Goal: Task Accomplishment & Management: Use online tool/utility

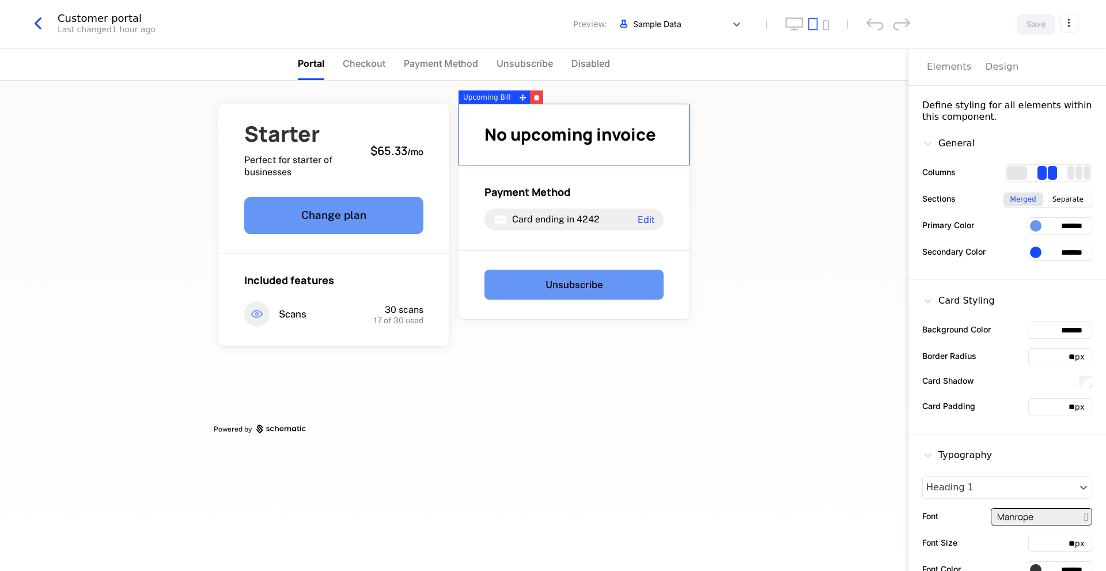
click at [774, 149] on div "Starter Perfect for starter of businesses $65.33 / mo Change plan Included feat…" at bounding box center [454, 326] width 908 height 490
click at [1075, 20] on html "Little Aunt Development Dev Features Features Flags Catalog Plans Add Ons Credi…" at bounding box center [553, 285] width 1106 height 571
click at [977, 127] on div "Close" at bounding box center [981, 123] width 25 height 12
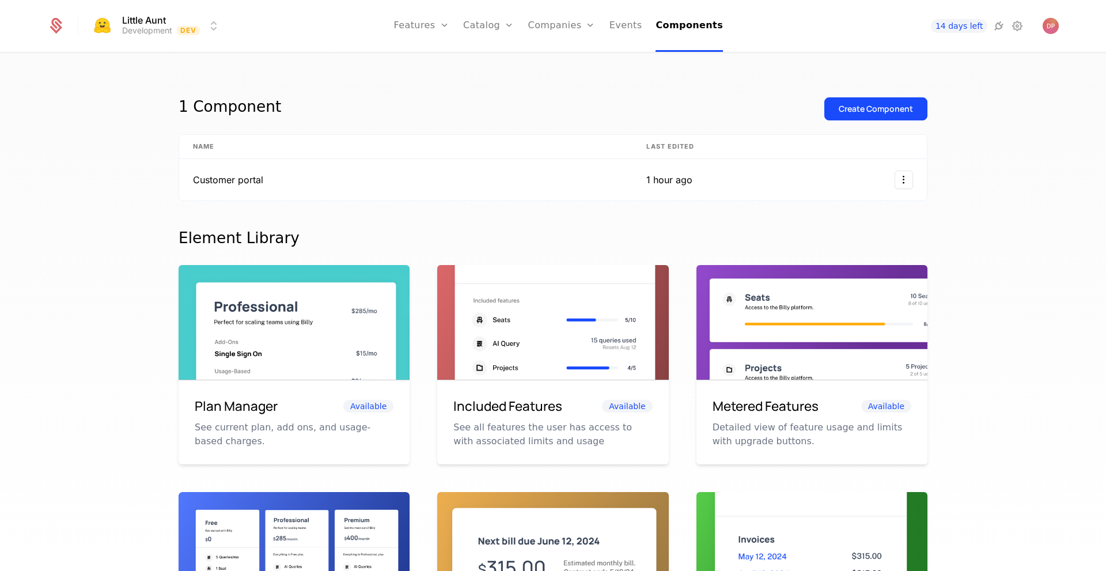
click at [435, 61] on link "Features" at bounding box center [434, 56] width 53 height 9
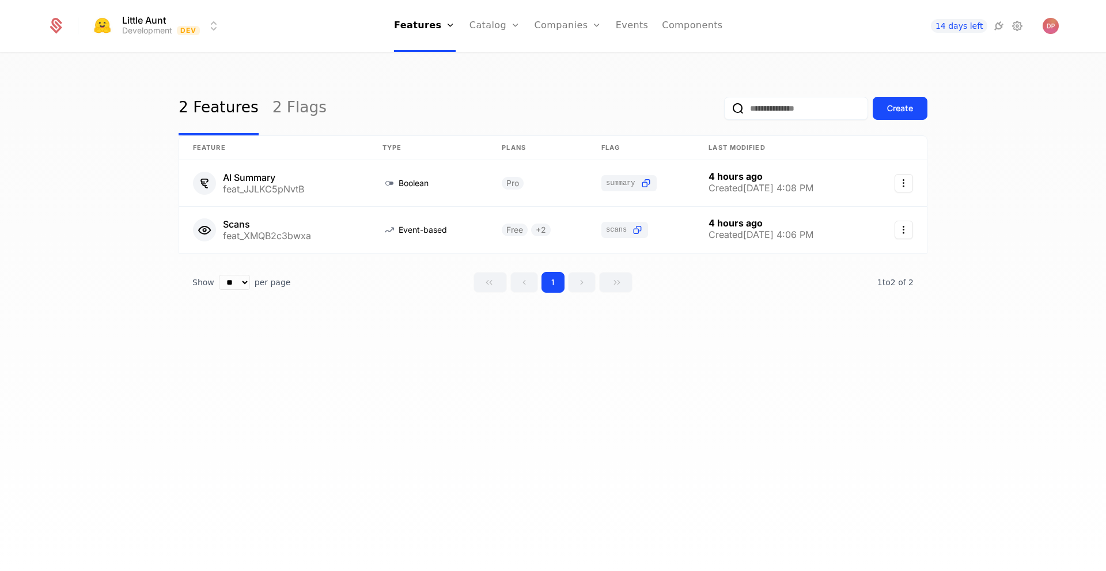
click at [897, 118] on button "Create" at bounding box center [900, 108] width 55 height 23
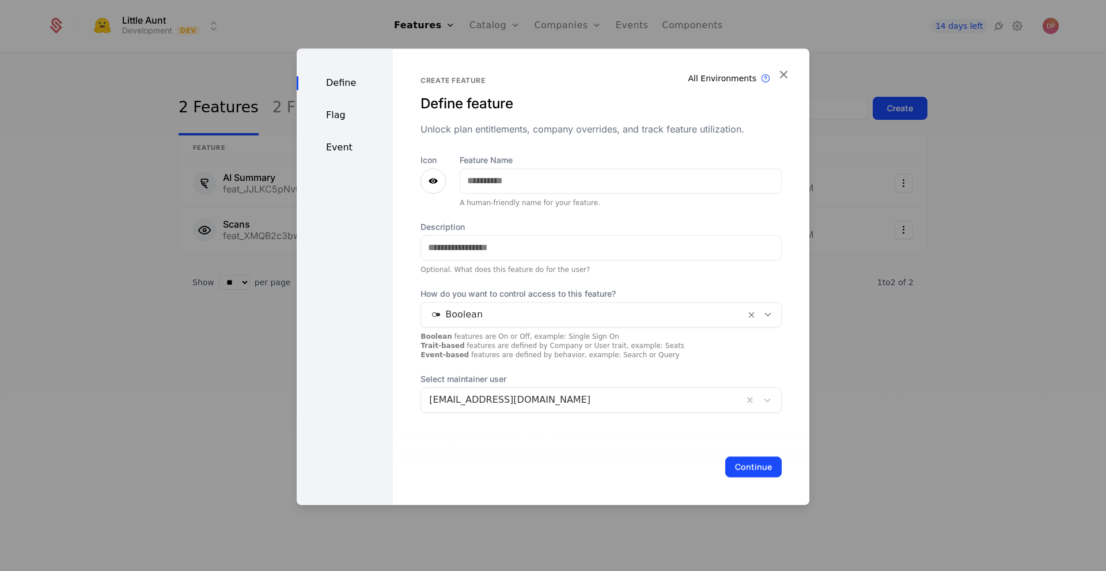
click at [426, 184] on icon at bounding box center [433, 181] width 14 height 14
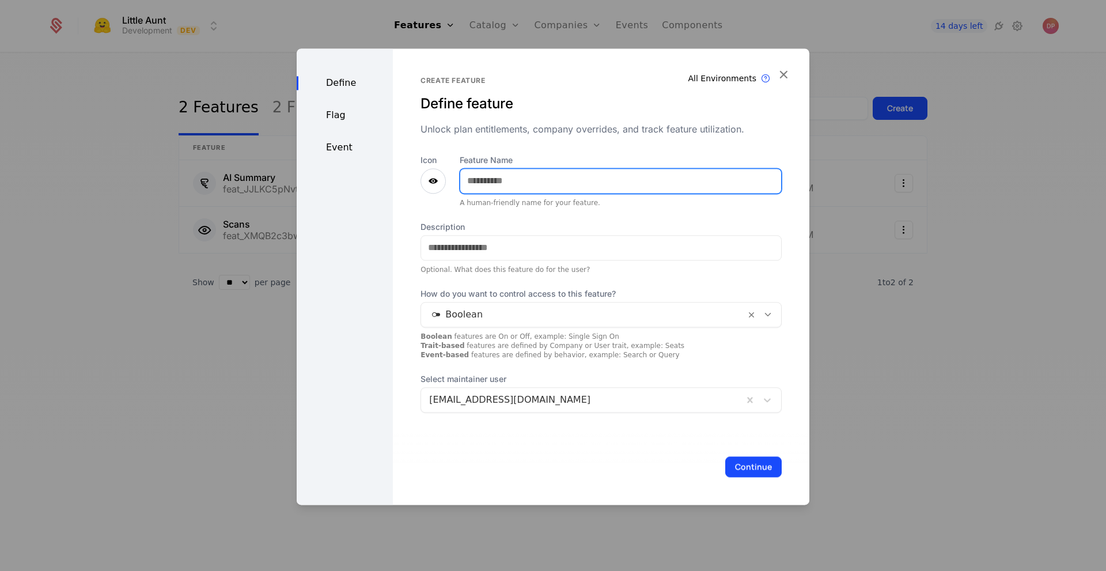
click at [488, 180] on input "Feature Name" at bounding box center [620, 181] width 321 height 24
type input "**********"
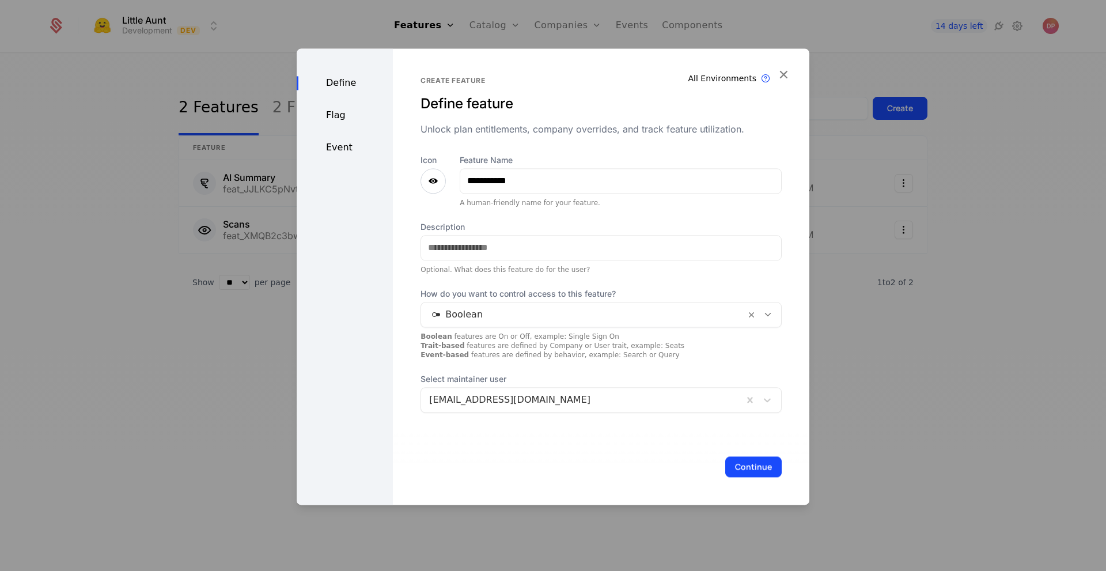
click at [436, 180] on icon at bounding box center [433, 181] width 14 height 14
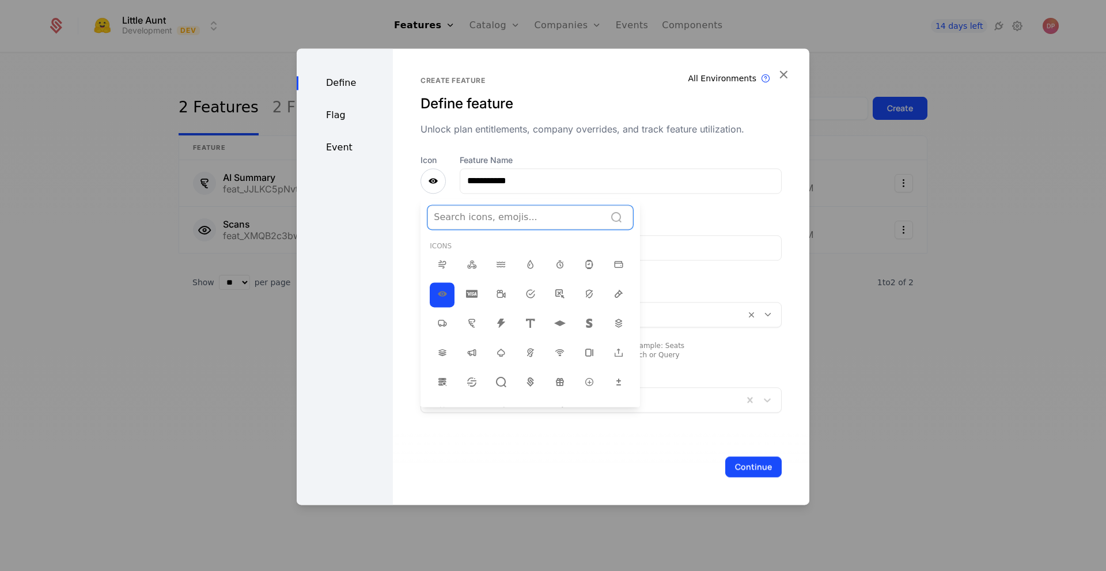
click at [466, 222] on div at bounding box center [516, 217] width 165 height 16
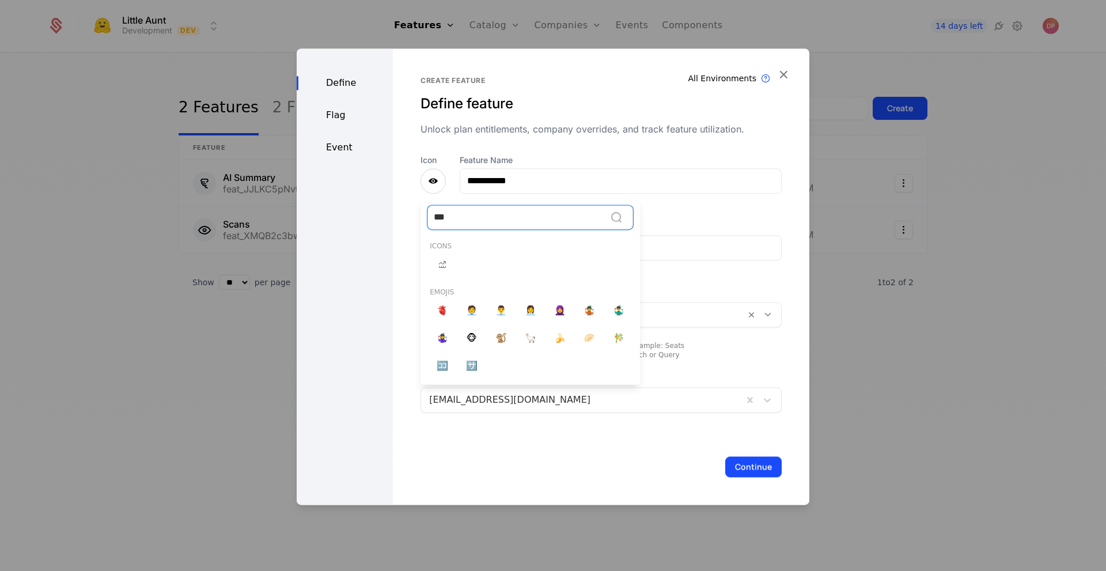
type input "****"
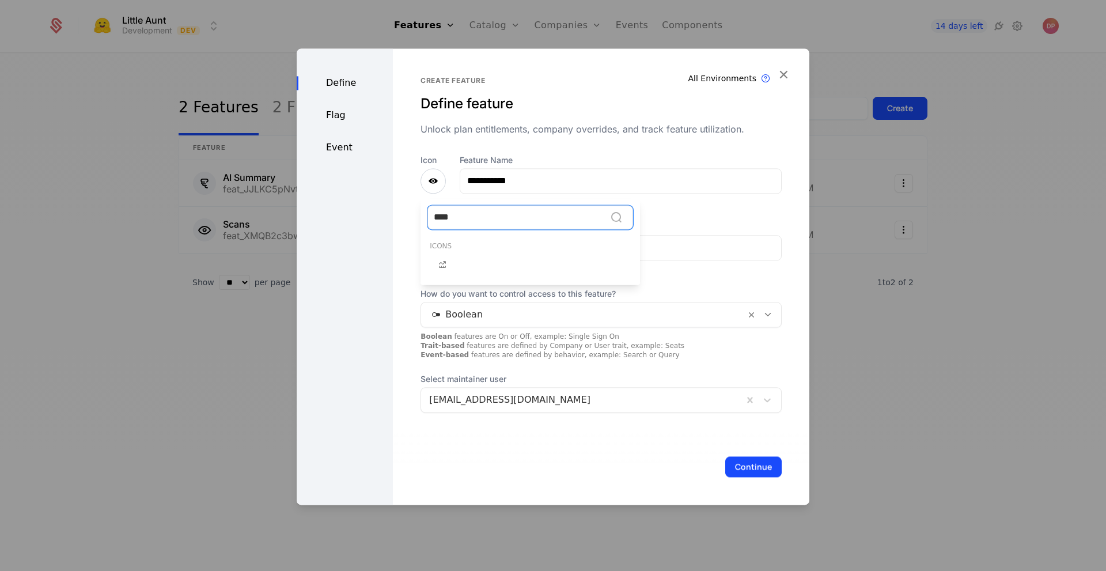
click at [439, 266] on icon at bounding box center [443, 265] width 14 height 14
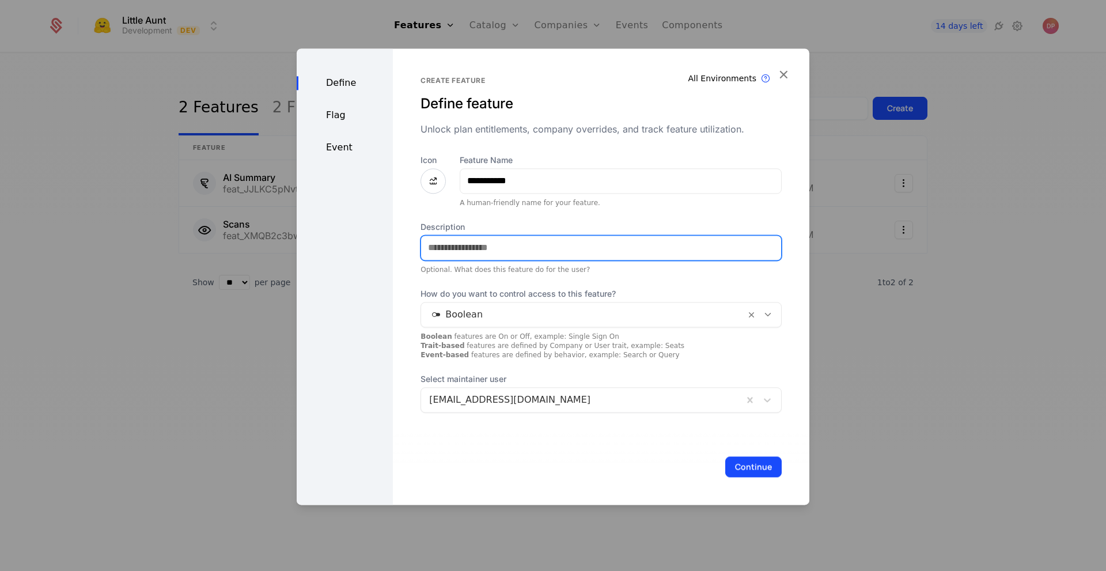
click at [509, 249] on input "Description" at bounding box center [601, 248] width 360 height 24
type input "**********"
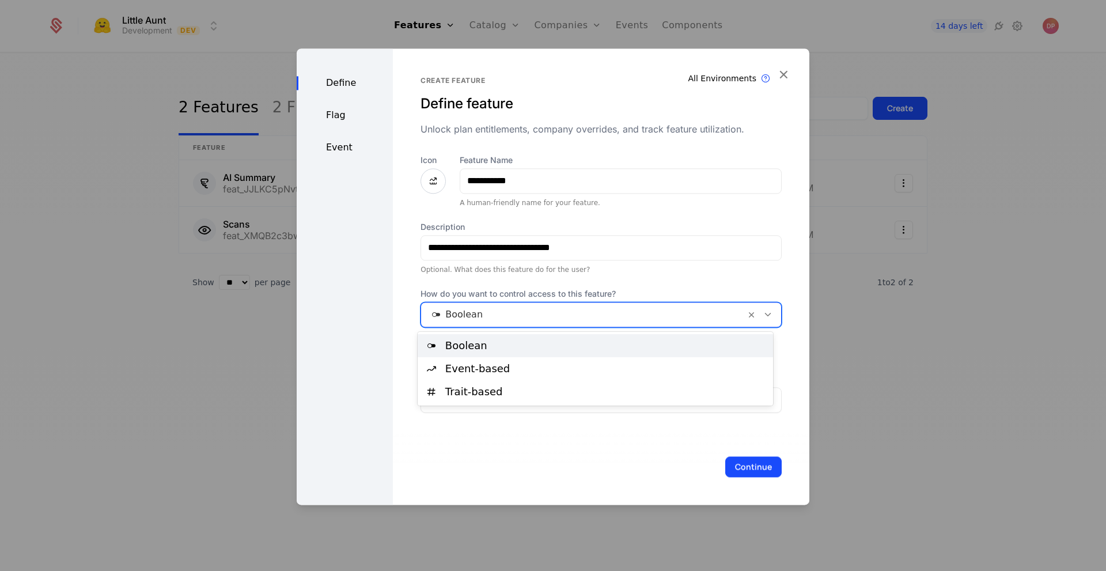
click at [512, 311] on div at bounding box center [583, 315] width 308 height 16
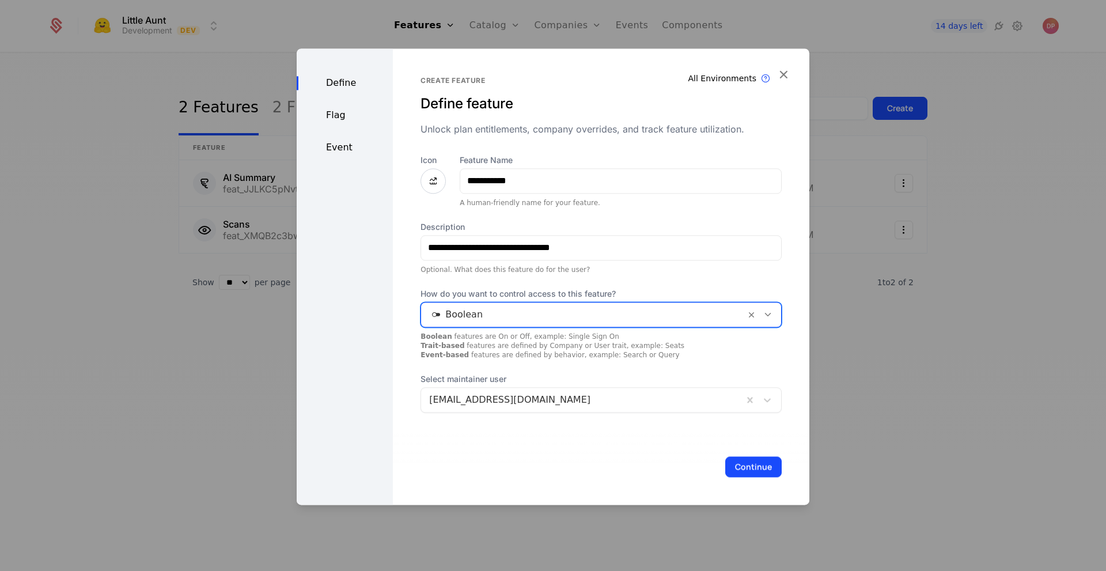
click at [512, 311] on div at bounding box center [583, 315] width 308 height 16
click at [507, 346] on div "Boolean features are On or Off, example: Single Sign On Trait-based features ar…" at bounding box center [601, 346] width 361 height 28
click at [744, 470] on button "Continue" at bounding box center [754, 466] width 56 height 21
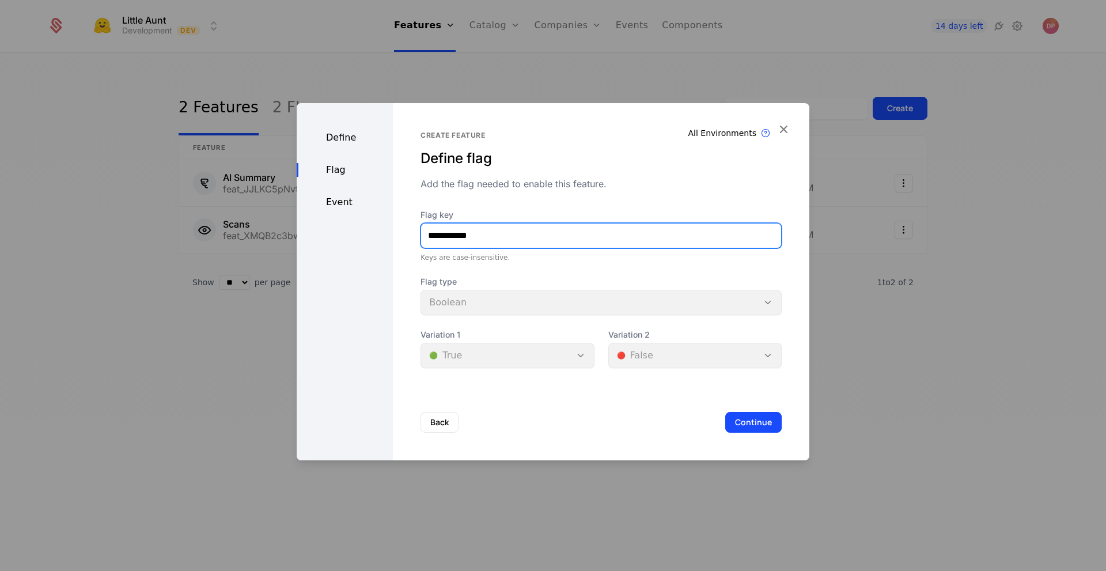
click at [622, 228] on input "**********" at bounding box center [601, 236] width 360 height 24
type input "********"
click at [610, 261] on div "Keys are case-insensitive." at bounding box center [601, 257] width 361 height 9
click at [742, 420] on button "Continue" at bounding box center [754, 422] width 56 height 21
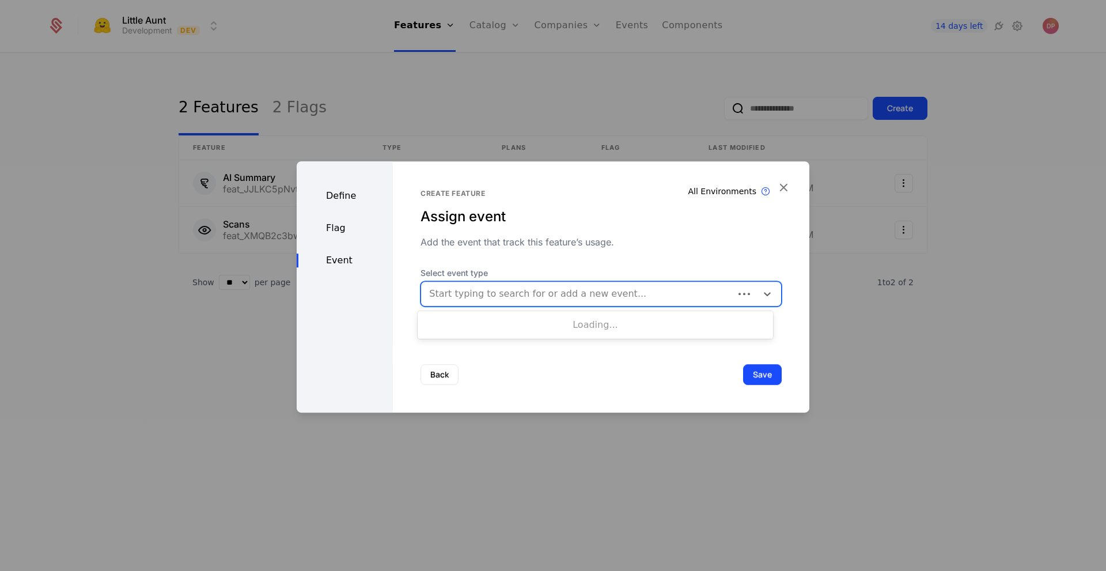
click at [607, 294] on div at bounding box center [577, 294] width 297 height 16
type input "********"
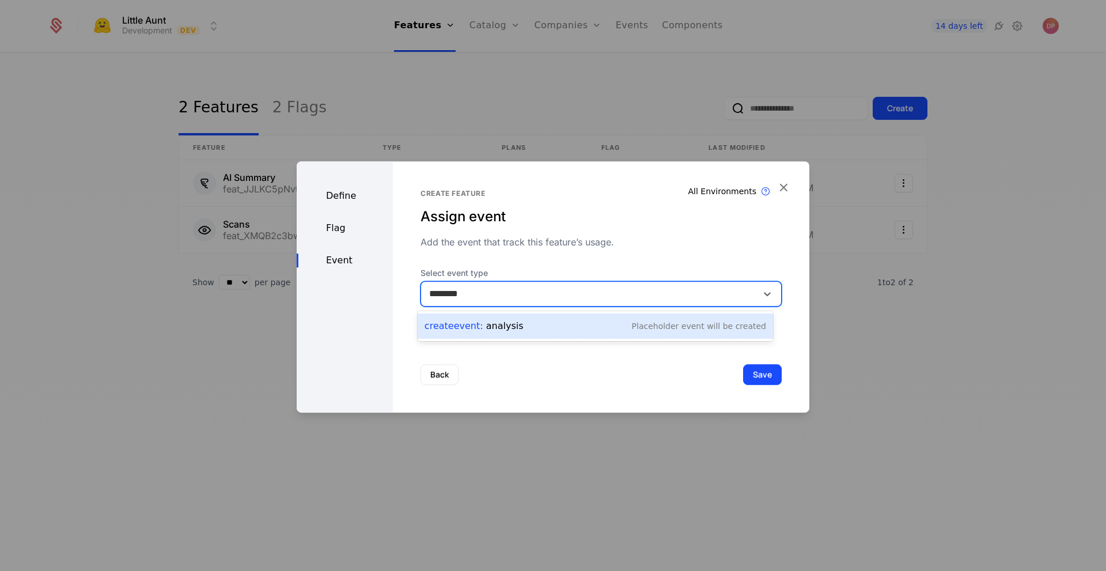
click at [616, 328] on div "Create Event : analysis Placeholder Event will be created" at bounding box center [596, 326] width 342 height 16
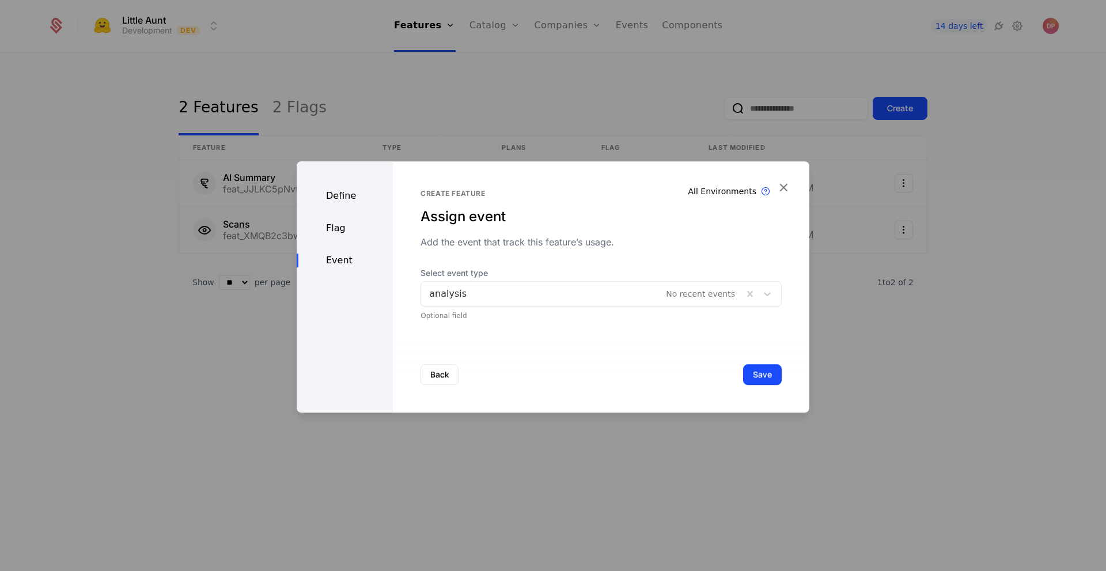
click at [747, 381] on button "Save" at bounding box center [762, 374] width 39 height 21
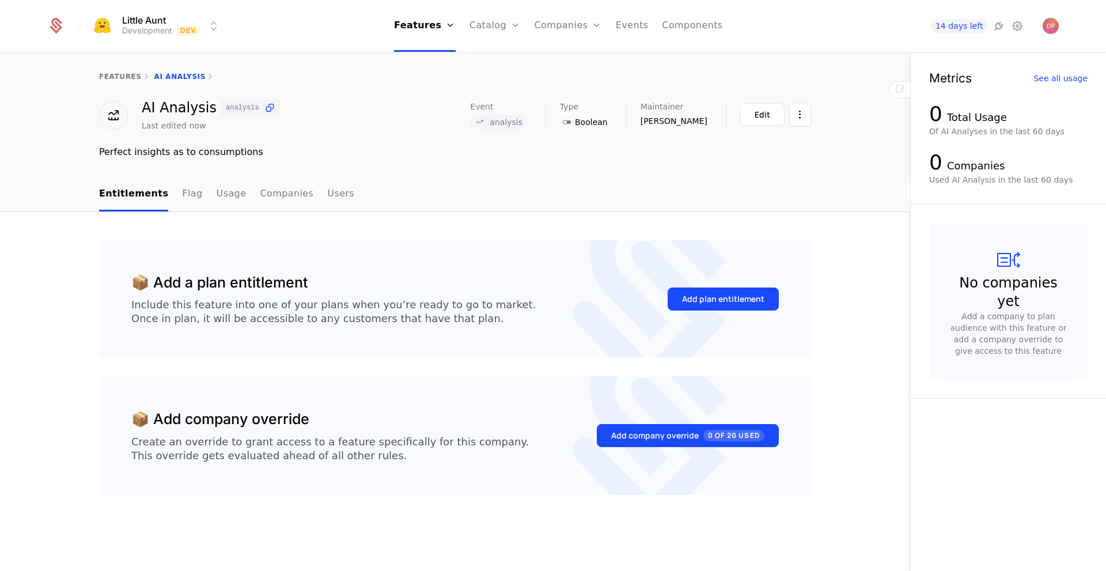
click at [713, 309] on button "Add plan entitlement" at bounding box center [723, 299] width 111 height 23
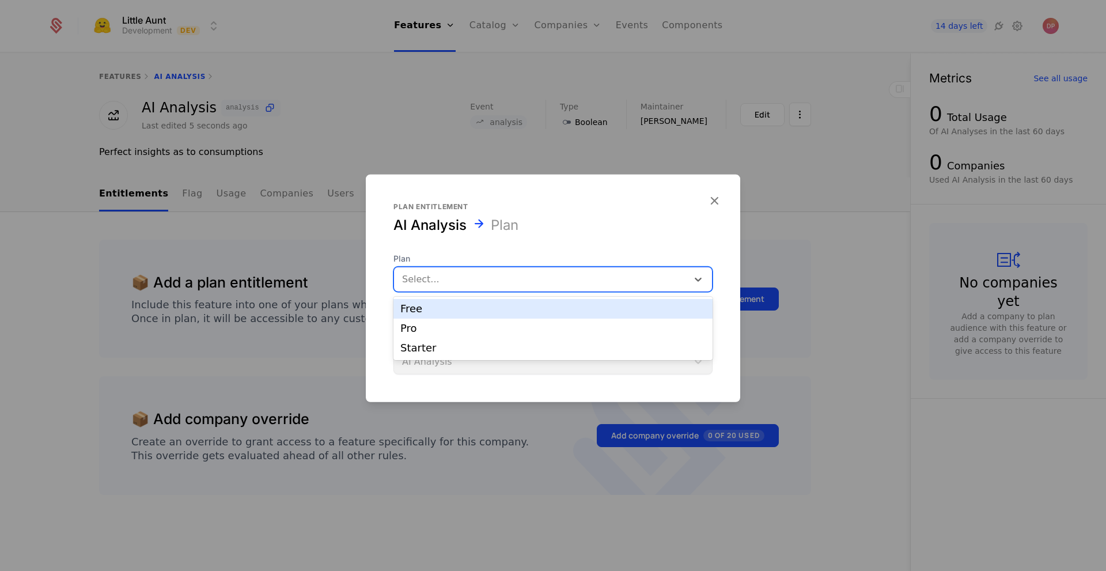
click at [564, 272] on div at bounding box center [541, 279] width 278 height 16
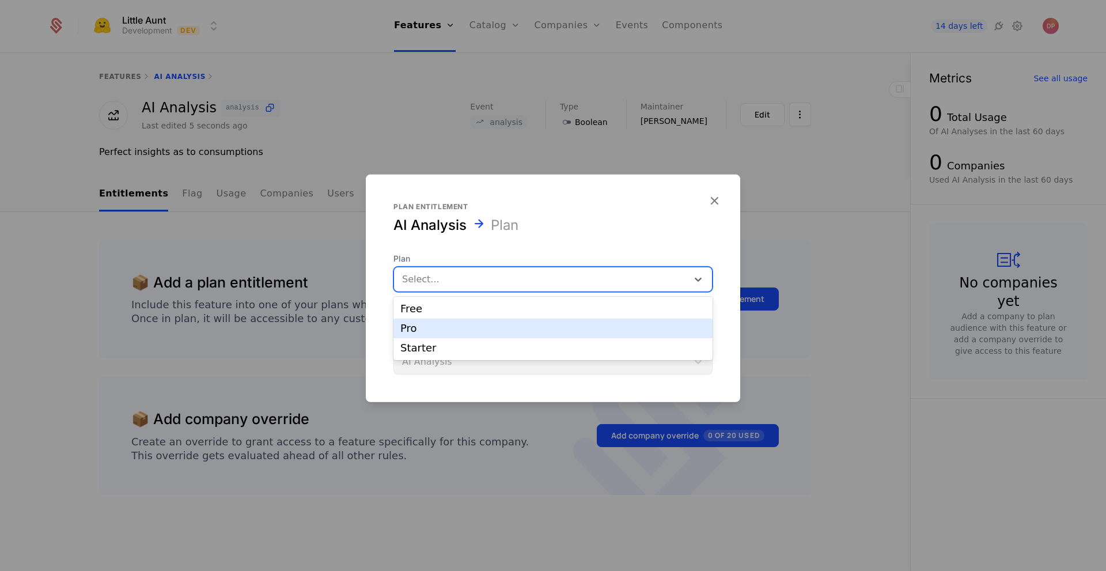
click at [530, 330] on div "Pro" at bounding box center [553, 328] width 305 height 10
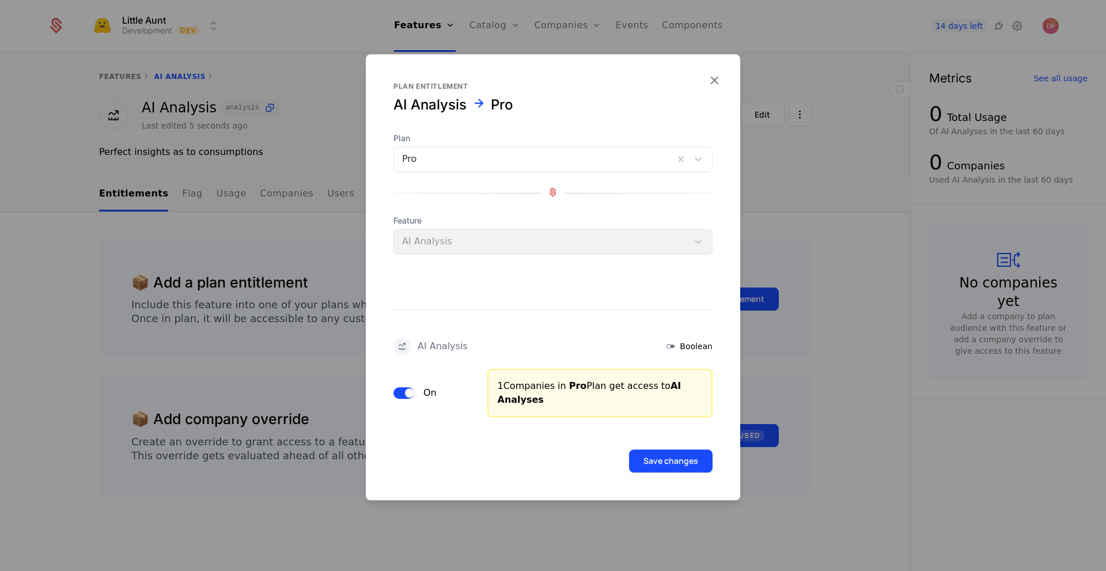
click at [702, 464] on button "Save changes" at bounding box center [671, 460] width 84 height 23
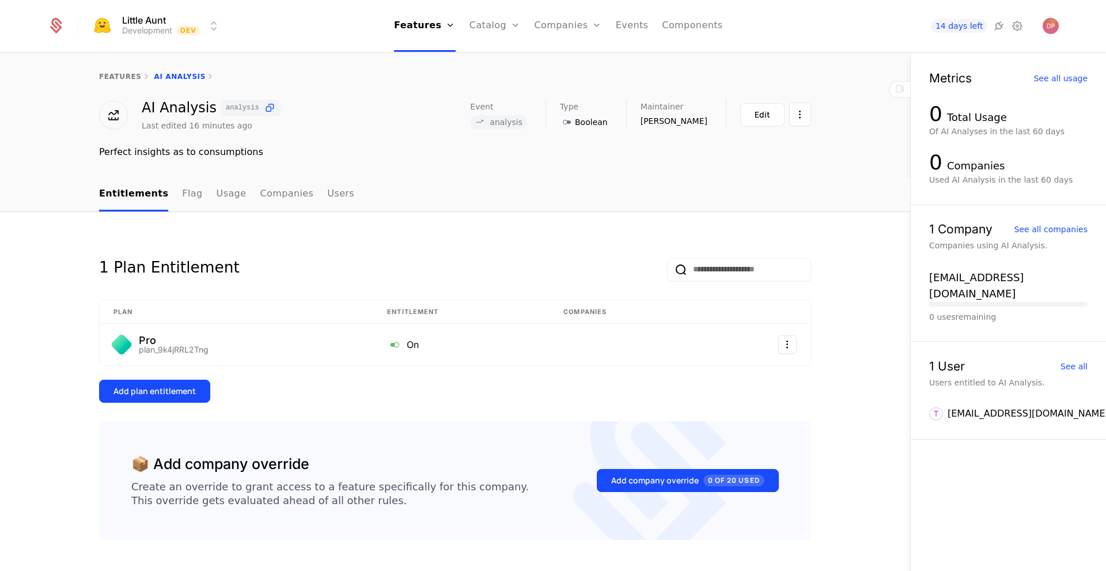
click at [861, 65] on div "features AI Analysis" at bounding box center [455, 77] width 911 height 46
click at [546, 214] on div "1 Plan Entitlement Plan Entitlement Companies Pro plan_9k4jRRL2Tng On Add plan …" at bounding box center [455, 408] width 911 height 392
